Goal: Transaction & Acquisition: Purchase product/service

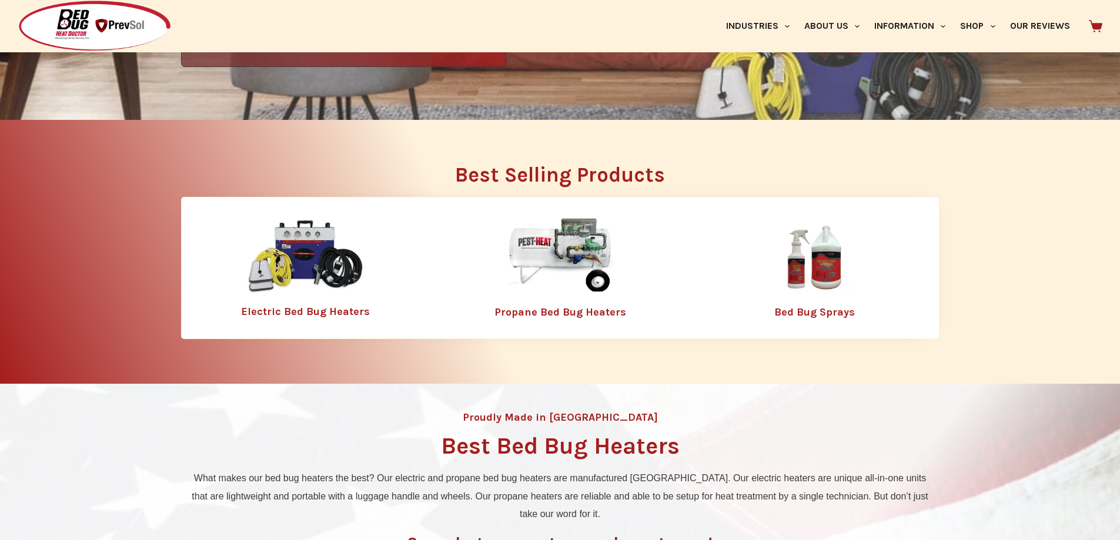
click at [576, 242] on img at bounding box center [560, 257] width 153 height 76
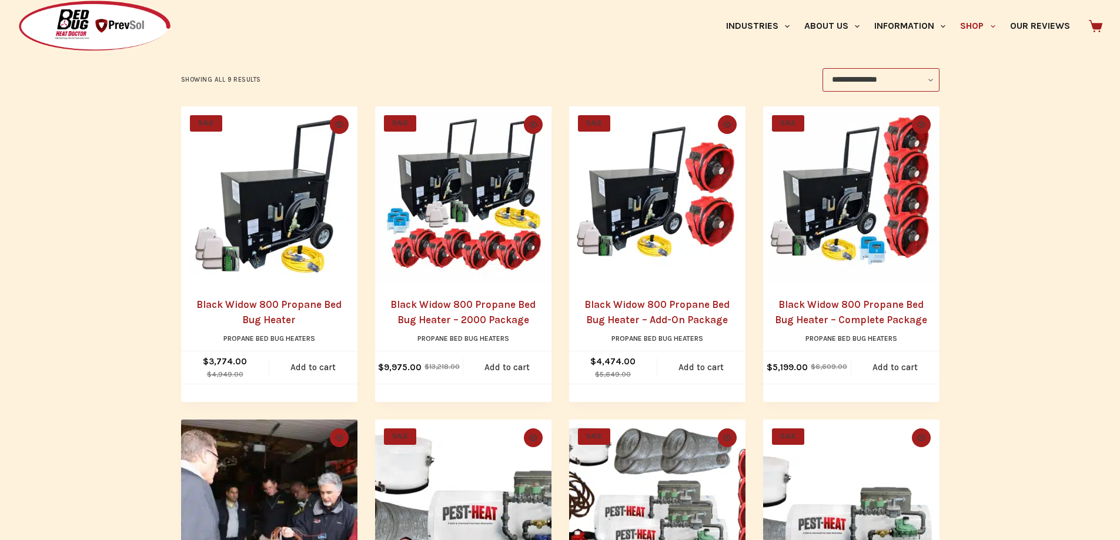
scroll to position [235, 0]
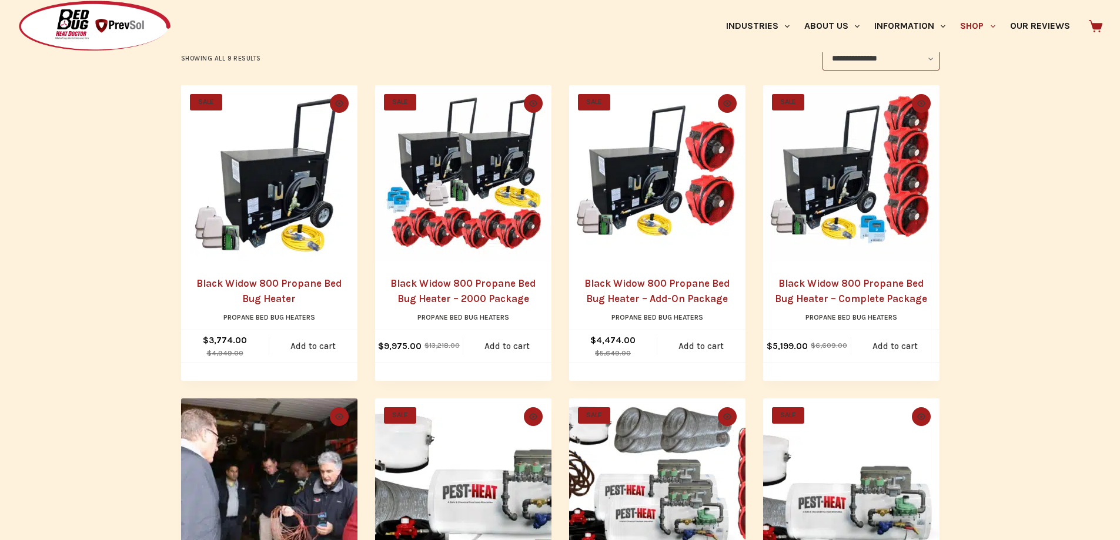
click at [467, 292] on link "Black Widow 800 Propane Bed Bug Heater – 2000 Package" at bounding box center [462, 291] width 145 height 27
